Goal: Task Accomplishment & Management: Manage account settings

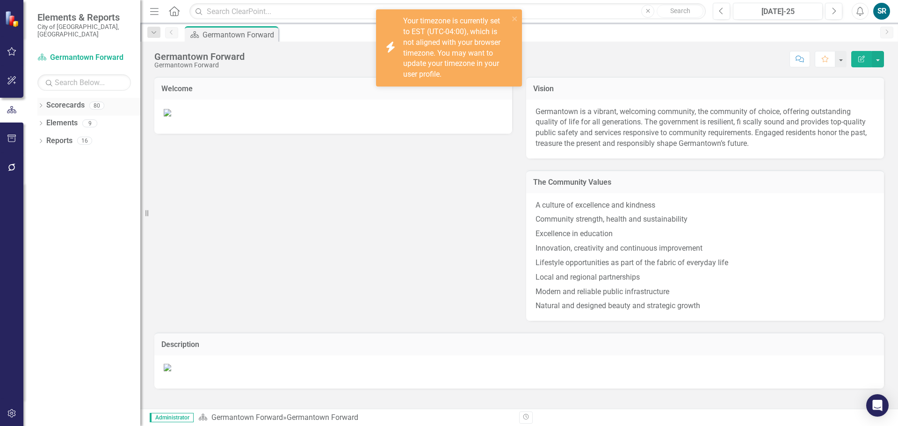
click at [65, 100] on link "Scorecards" at bounding box center [65, 105] width 38 height 11
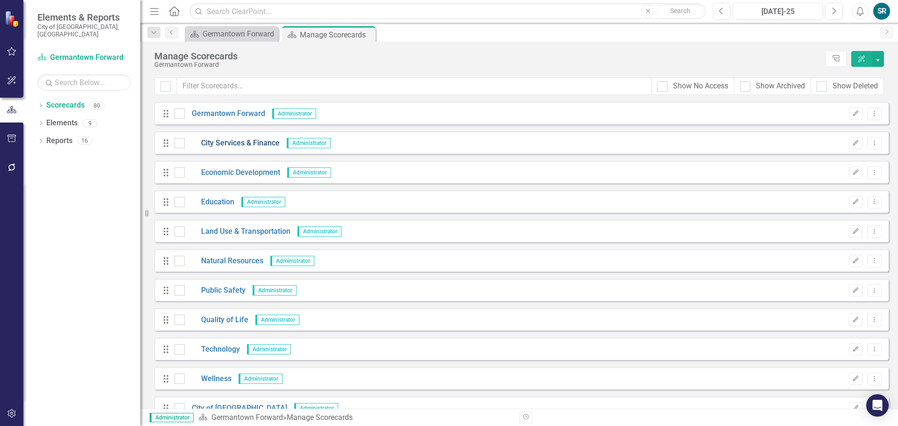
click at [227, 146] on link "City Services & Finance" at bounding box center [232, 143] width 95 height 11
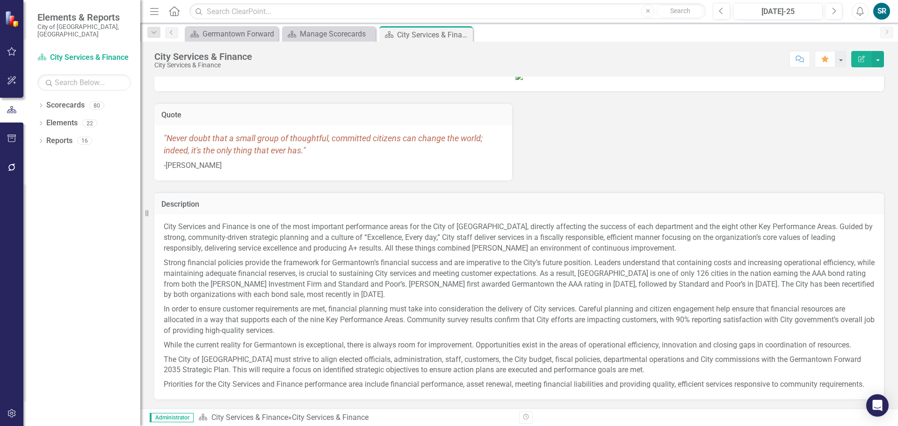
scroll to position [95, 0]
click at [236, 419] on link "City Services & Finance" at bounding box center [249, 417] width 77 height 9
click at [64, 100] on link "Scorecards" at bounding box center [65, 105] width 38 height 11
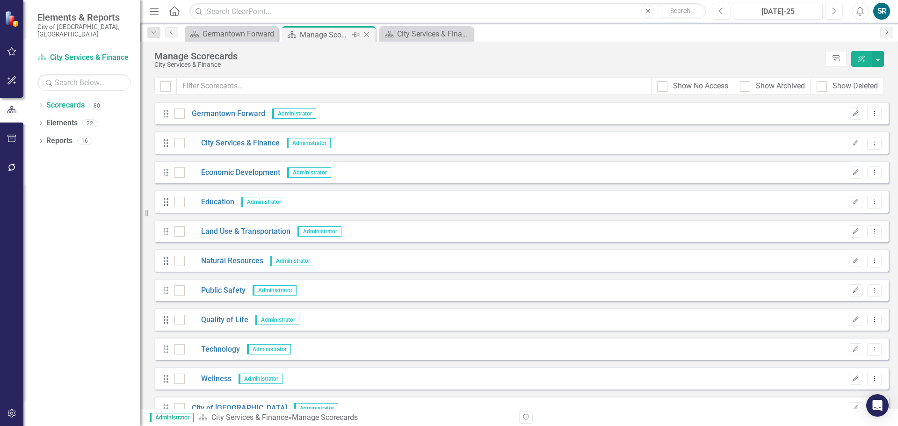
click at [343, 34] on div "Manage Scorecards" at bounding box center [325, 35] width 50 height 12
click at [167, 146] on icon "Drag" at bounding box center [166, 142] width 12 height 9
click at [181, 145] on div at bounding box center [179, 143] width 10 height 10
click at [181, 144] on input "checkbox" at bounding box center [177, 141] width 6 height 6
click at [871, 142] on icon "Dropdown Menu" at bounding box center [875, 143] width 8 height 6
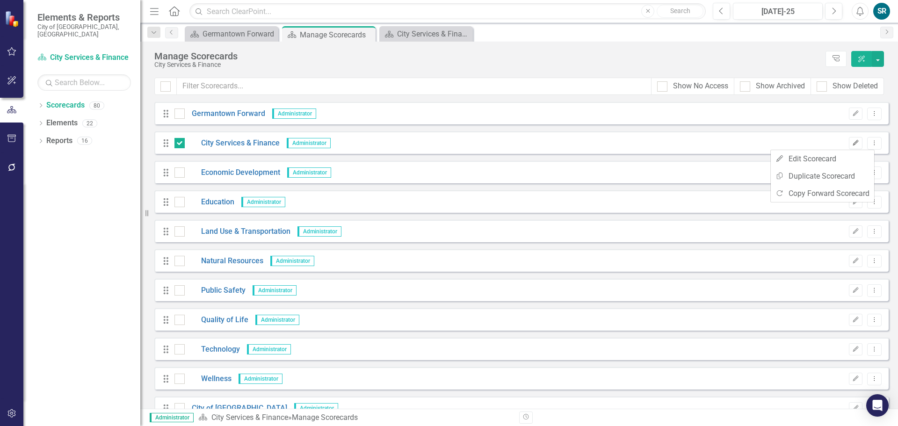
click at [852, 142] on icon "Edit" at bounding box center [855, 143] width 7 height 6
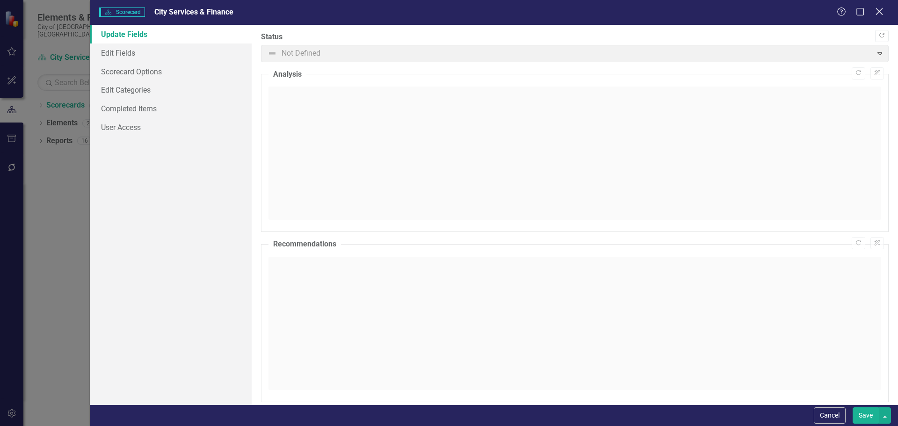
click at [882, 9] on icon at bounding box center [879, 11] width 7 height 7
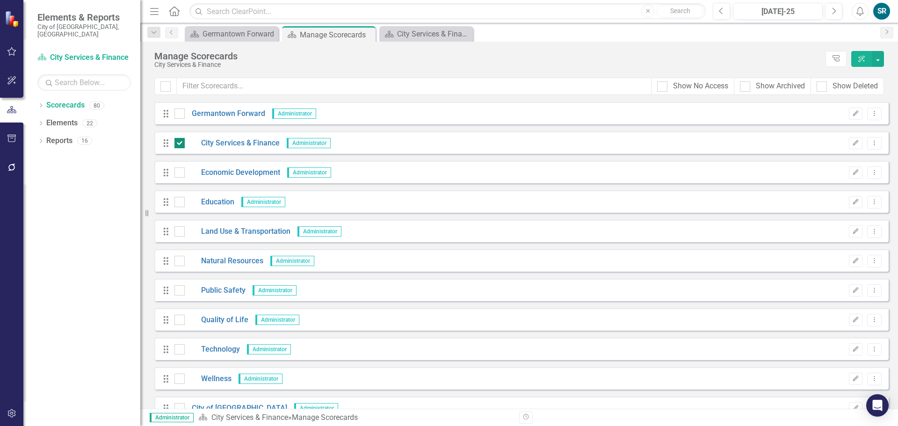
click at [183, 141] on div at bounding box center [179, 143] width 10 height 10
click at [181, 141] on input "checkbox" at bounding box center [177, 141] width 6 height 6
checkbox input "false"
click at [215, 141] on link "City Services & Finance" at bounding box center [232, 143] width 95 height 11
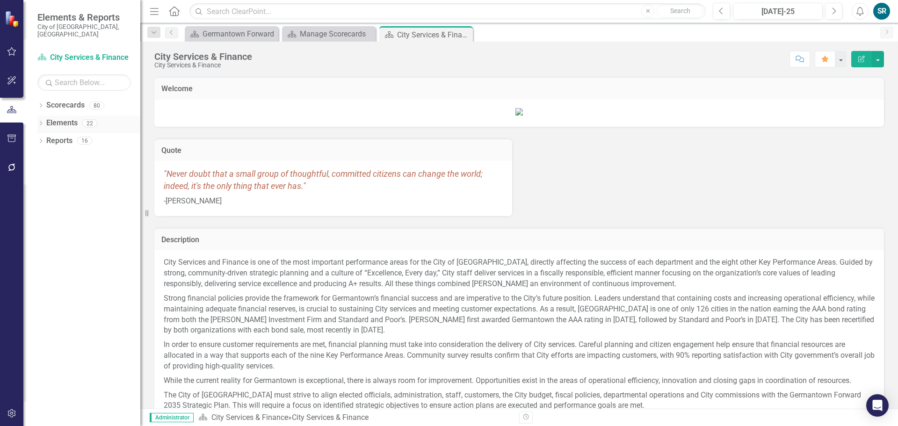
click at [58, 118] on link "Elements" at bounding box center [61, 123] width 31 height 11
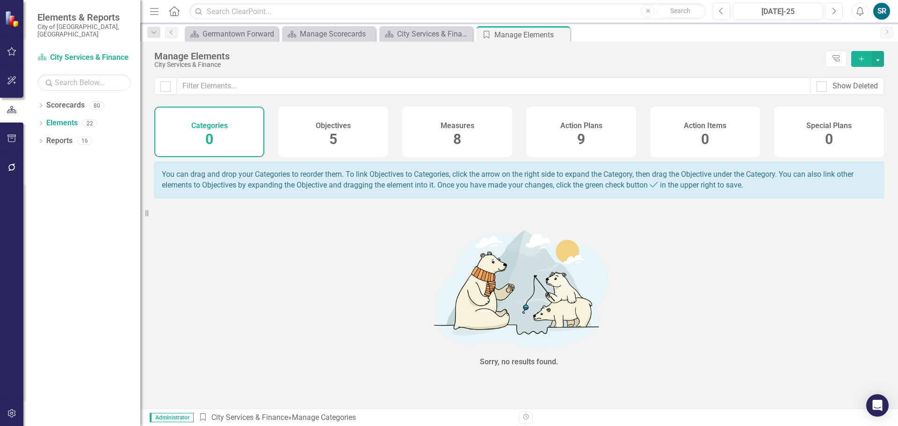
click at [472, 134] on div "Measures 8" at bounding box center [457, 132] width 110 height 51
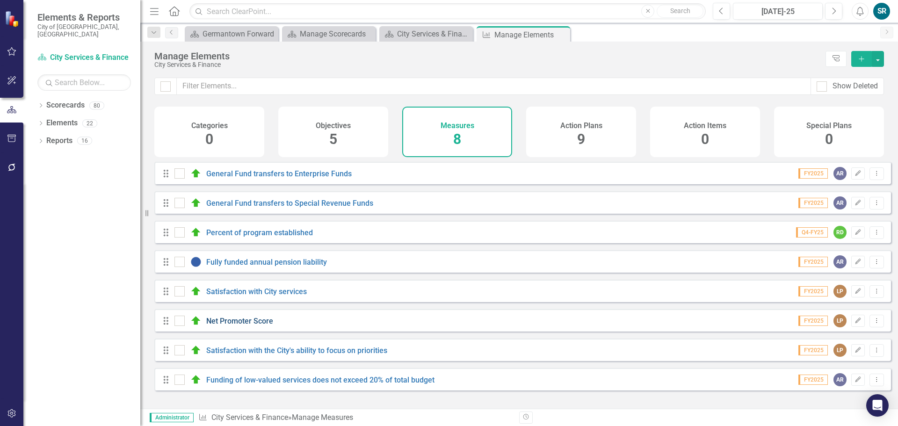
click at [257, 326] on link "Net Promoter Score" at bounding box center [239, 321] width 67 height 9
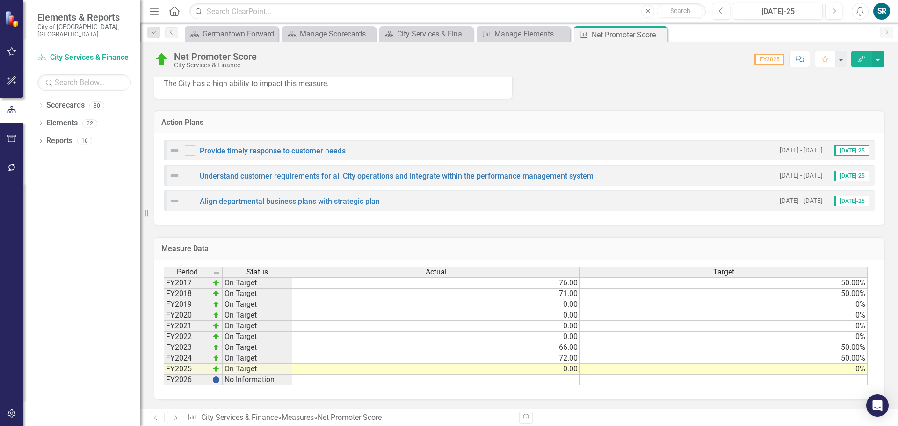
scroll to position [611, 0]
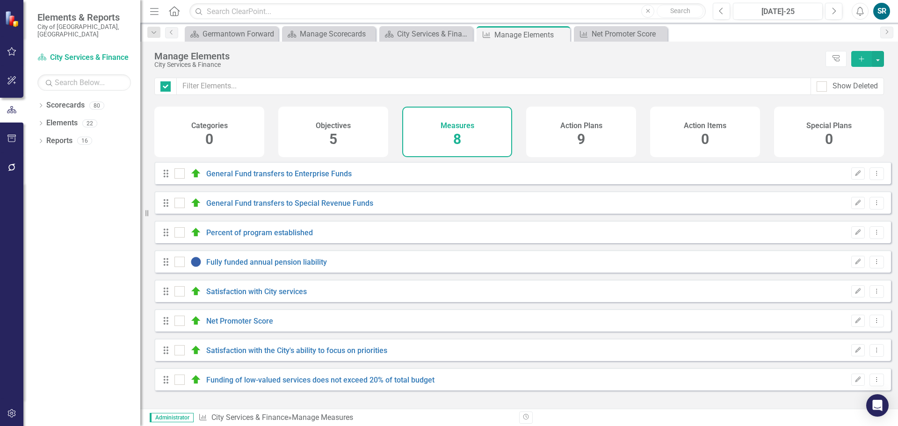
checkbox input "false"
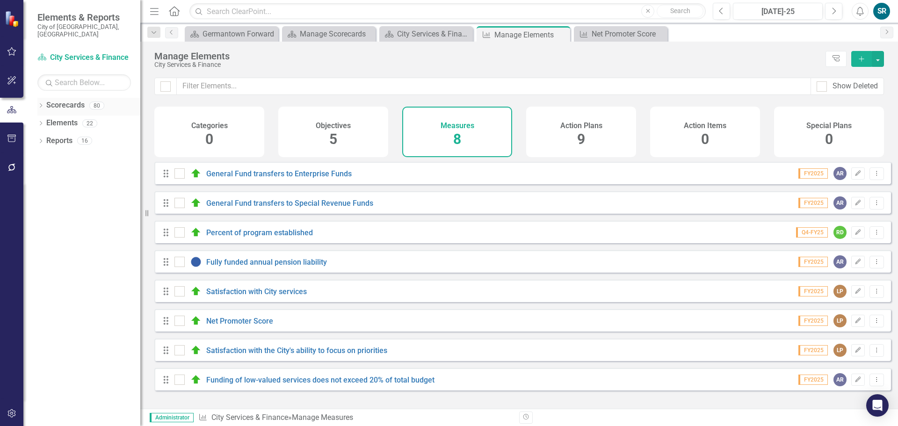
click at [79, 100] on link "Scorecards" at bounding box center [65, 105] width 38 height 11
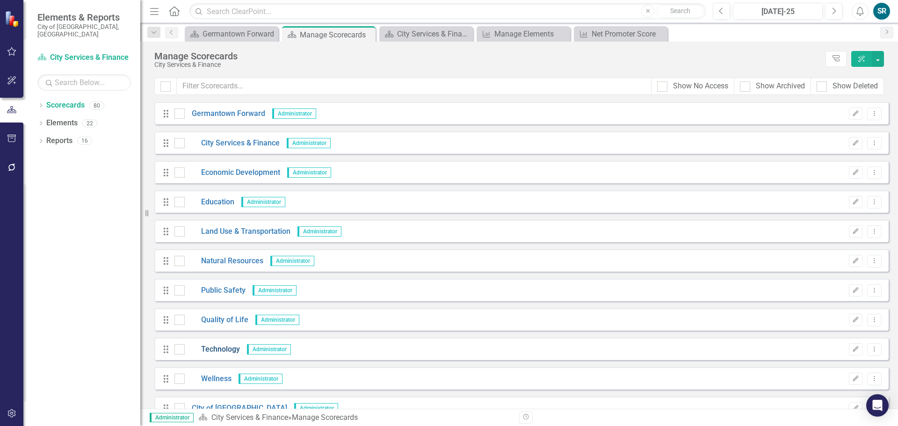
click at [217, 346] on link "Technology" at bounding box center [212, 349] width 55 height 11
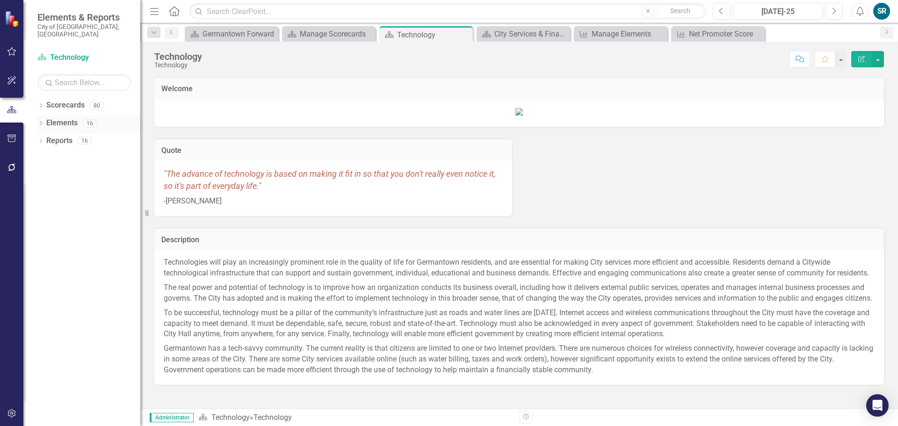
drag, startPoint x: 61, startPoint y: 116, endPoint x: 88, endPoint y: 116, distance: 27.1
click at [61, 118] on link "Elements" at bounding box center [61, 123] width 31 height 11
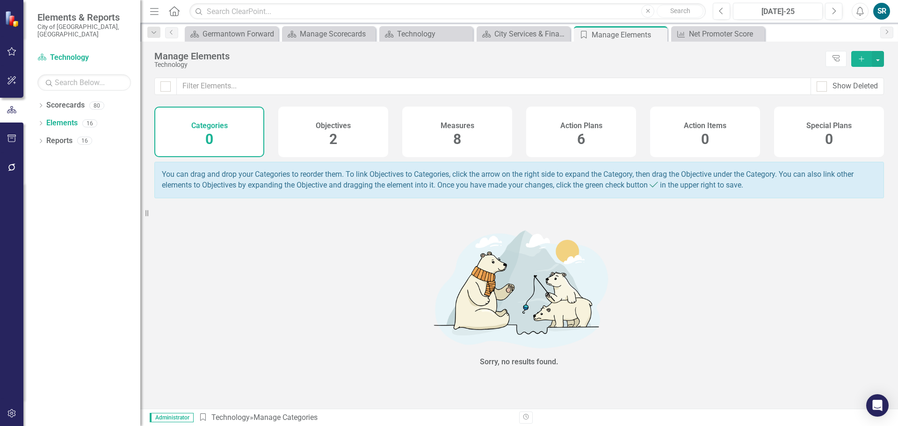
click at [448, 125] on h4 "Measures" at bounding box center [458, 126] width 34 height 8
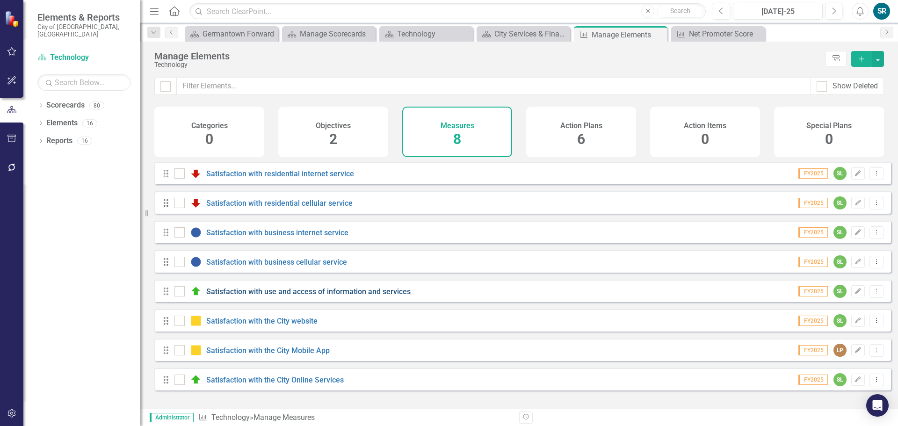
click at [299, 296] on link "Satisfaction with use and access of information and services" at bounding box center [308, 291] width 204 height 9
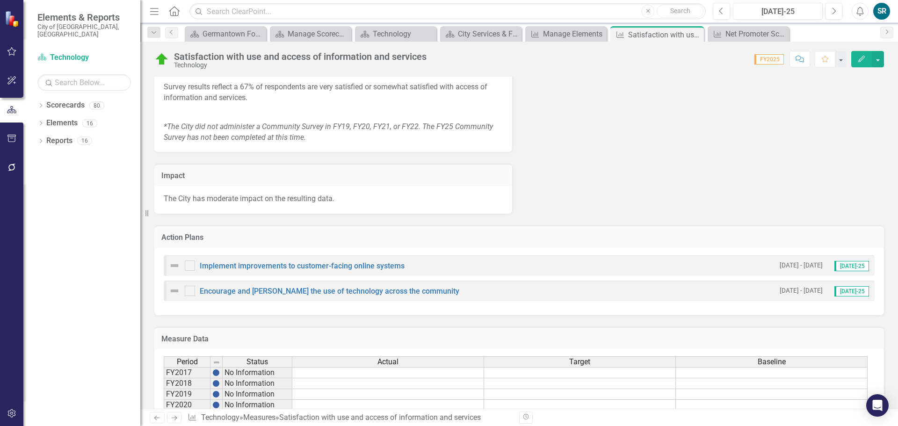
scroll to position [558, 0]
